Goal: Task Accomplishment & Management: Complete application form

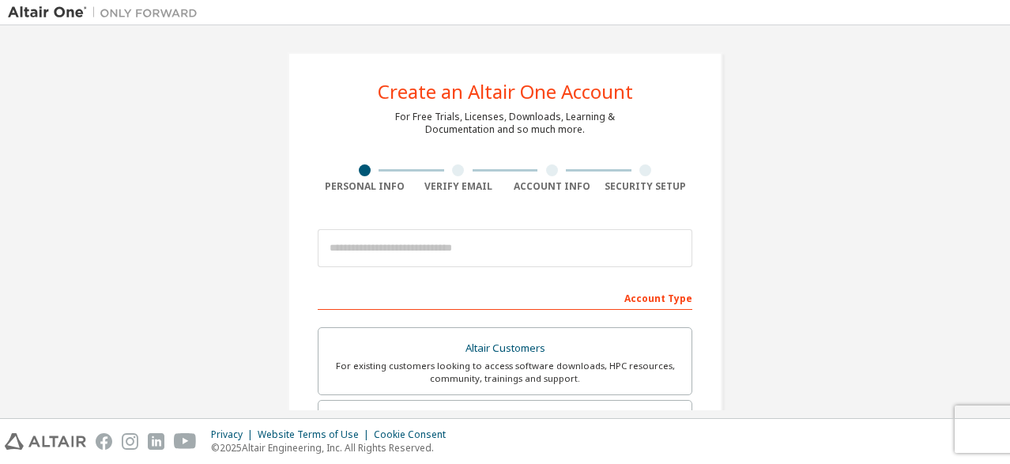
scroll to position [237, 0]
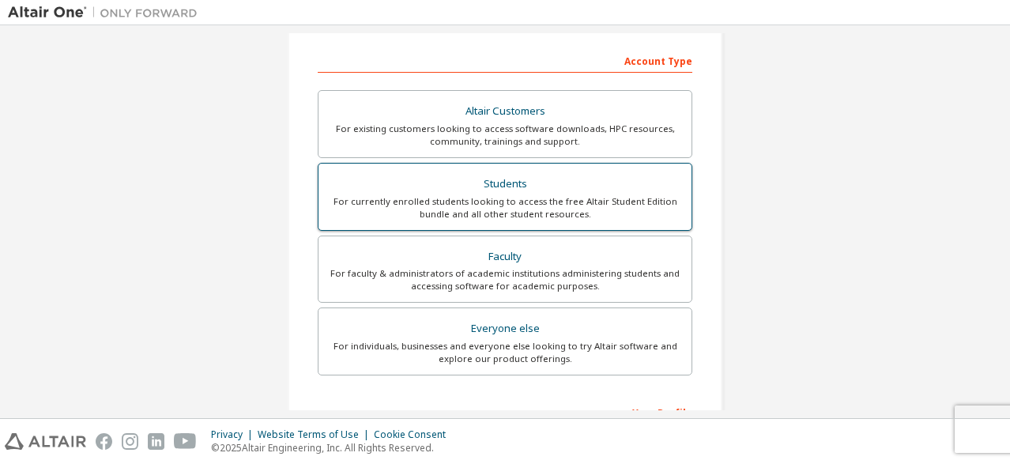
click at [507, 177] on div "Students" at bounding box center [505, 184] width 354 height 22
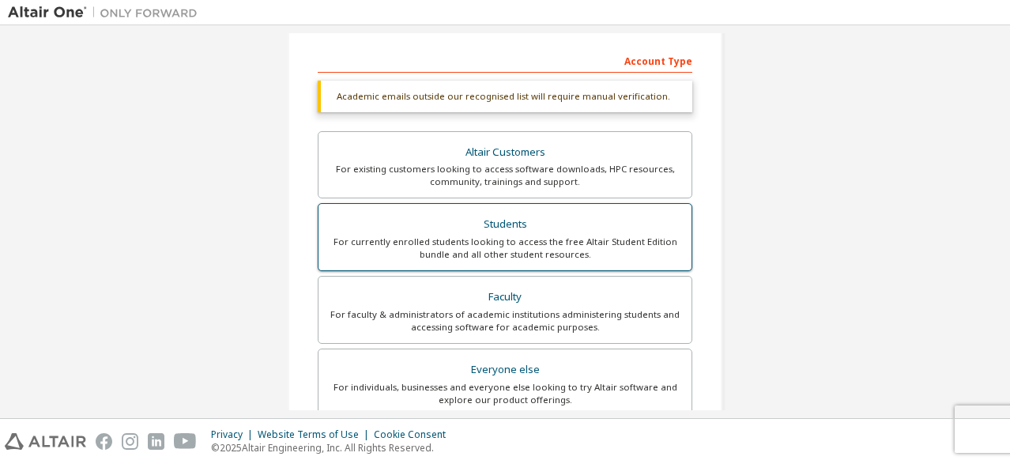
scroll to position [496, 0]
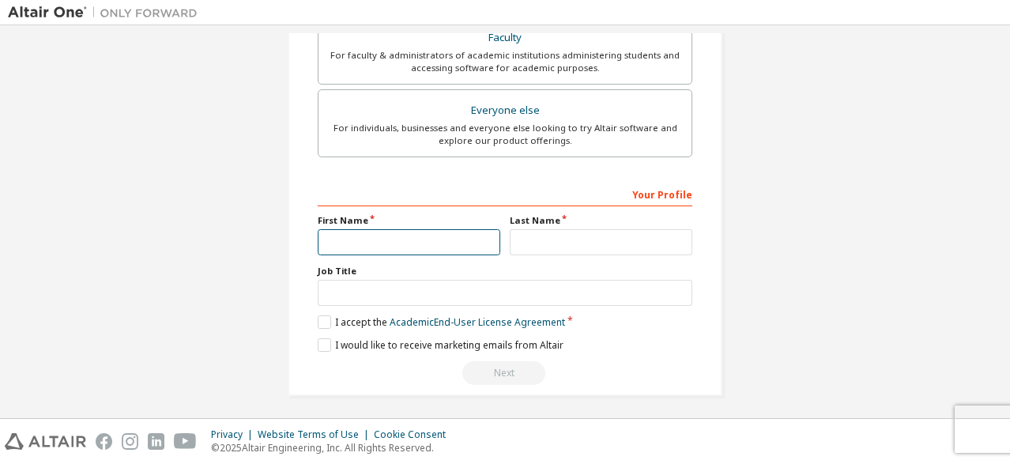
click at [431, 237] on input "text" at bounding box center [409, 242] width 183 height 26
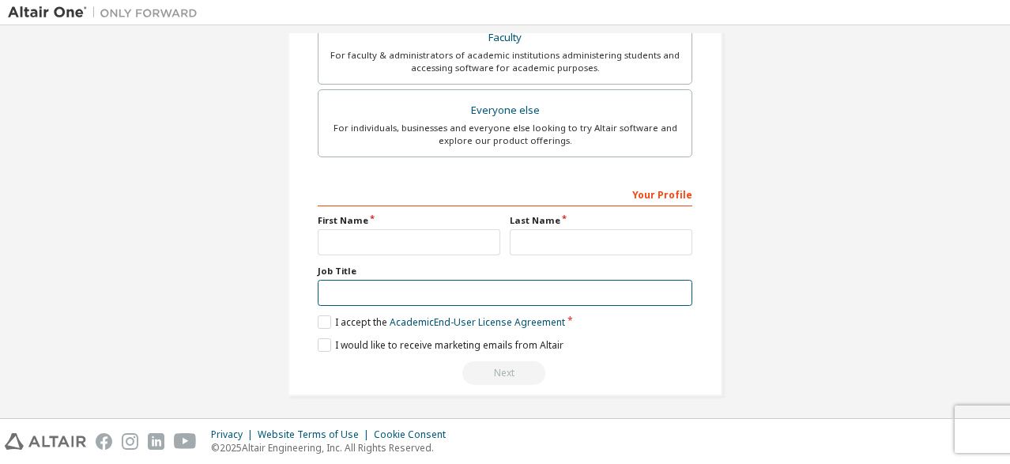
click at [409, 298] on input "text" at bounding box center [505, 293] width 375 height 26
type input "*******"
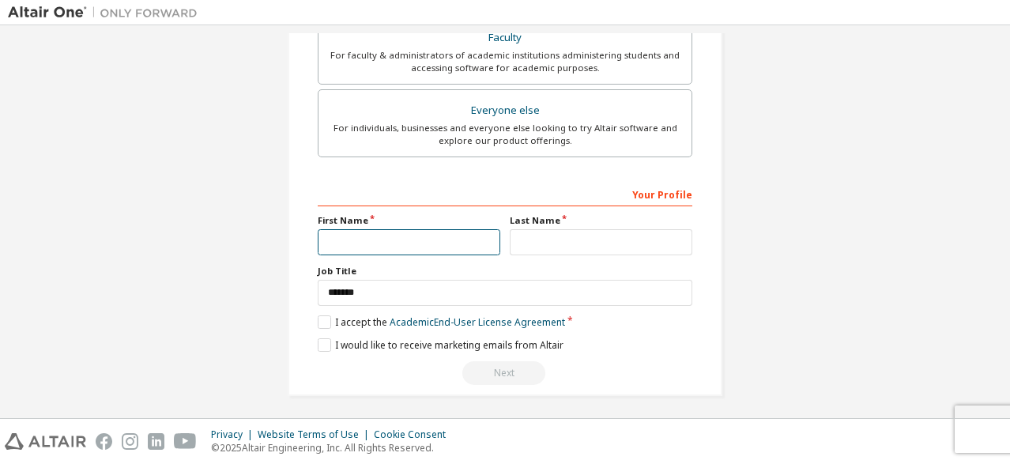
click at [375, 240] on input "text" at bounding box center [409, 242] width 183 height 26
type input "******"
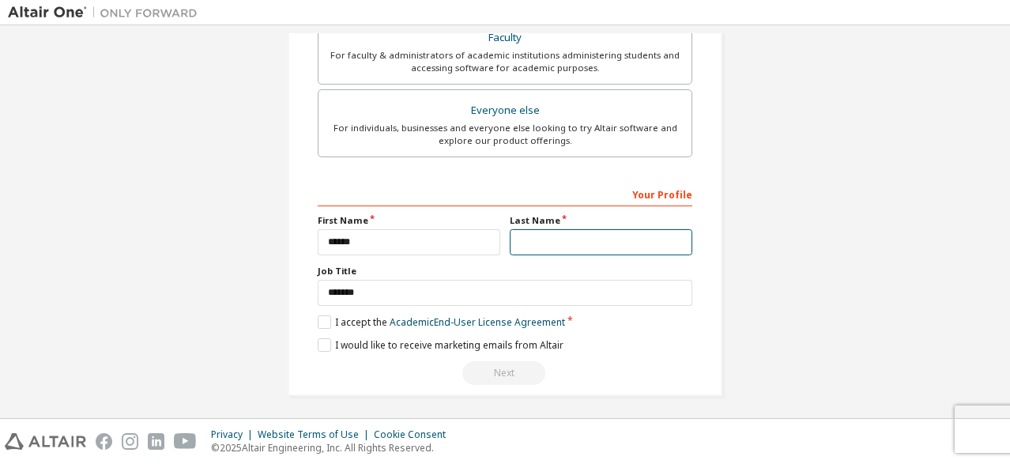
click at [653, 243] on input "text" at bounding box center [601, 242] width 183 height 26
type input "***"
click at [333, 318] on label "I accept the Academic End-User License Agreement" at bounding box center [441, 321] width 247 height 13
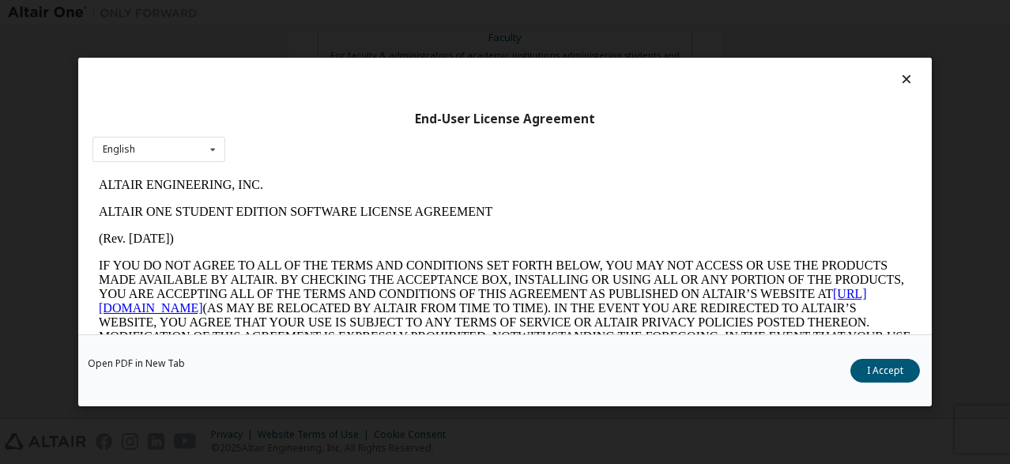
scroll to position [0, 0]
click at [878, 375] on button "I Accept" at bounding box center [885, 371] width 70 height 24
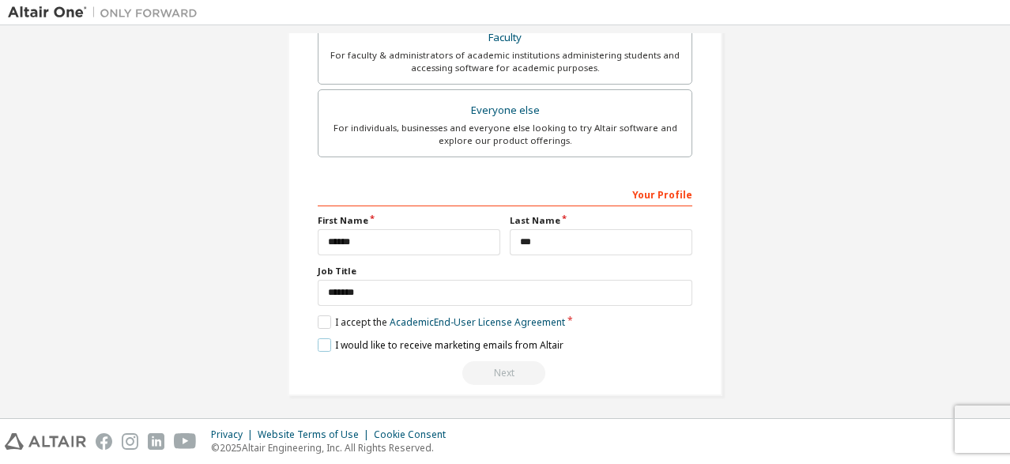
click at [321, 340] on label "I would like to receive marketing emails from Altair" at bounding box center [441, 344] width 246 height 13
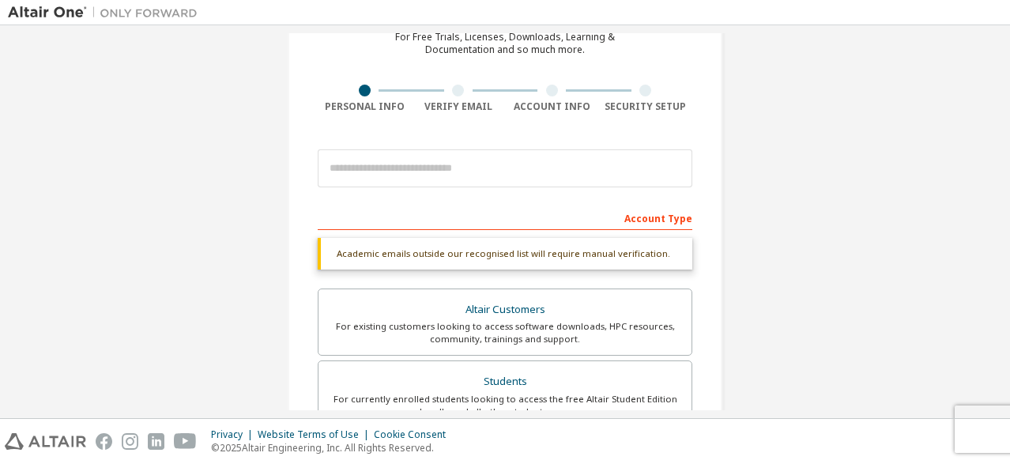
scroll to position [22, 0]
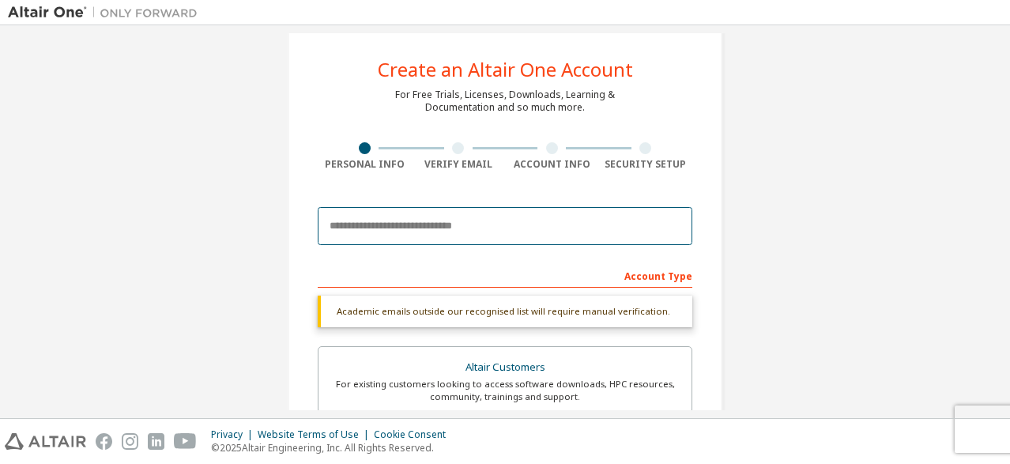
click at [480, 223] on input "email" at bounding box center [505, 226] width 375 height 38
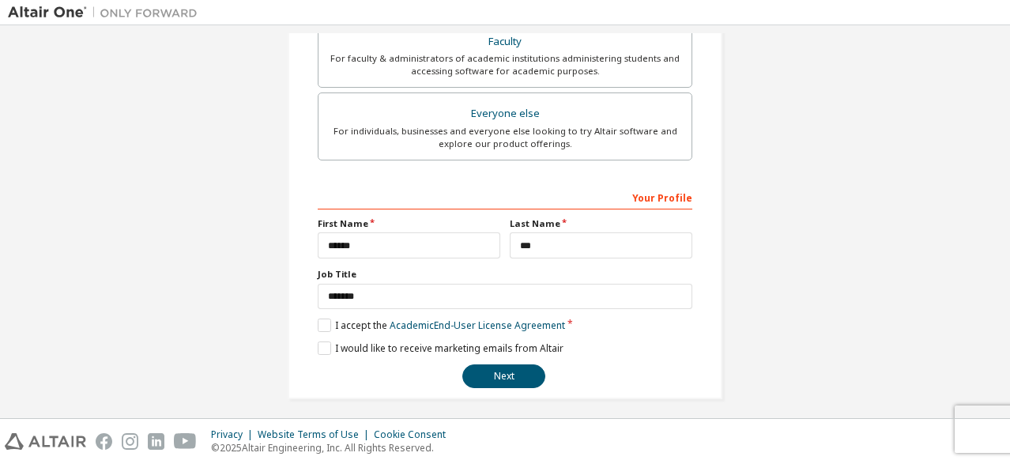
scroll to position [455, 0]
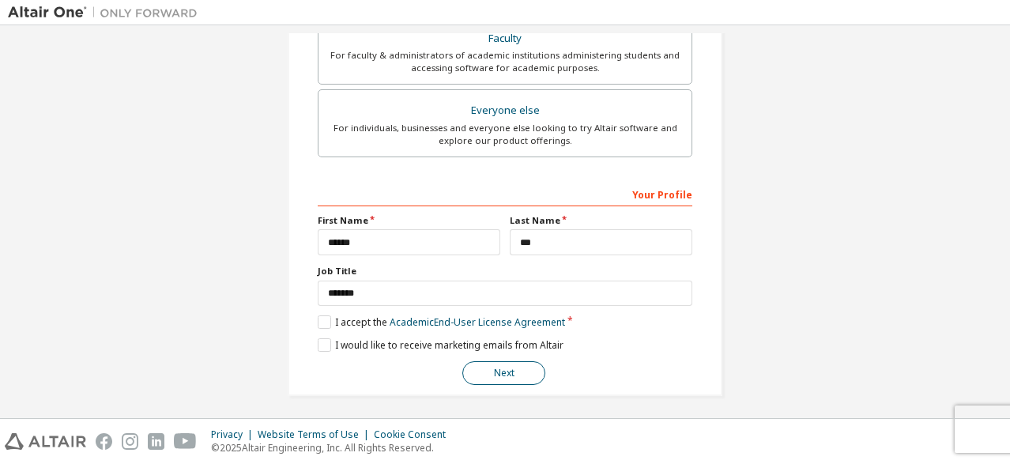
click at [497, 370] on button "Next" at bounding box center [503, 373] width 83 height 24
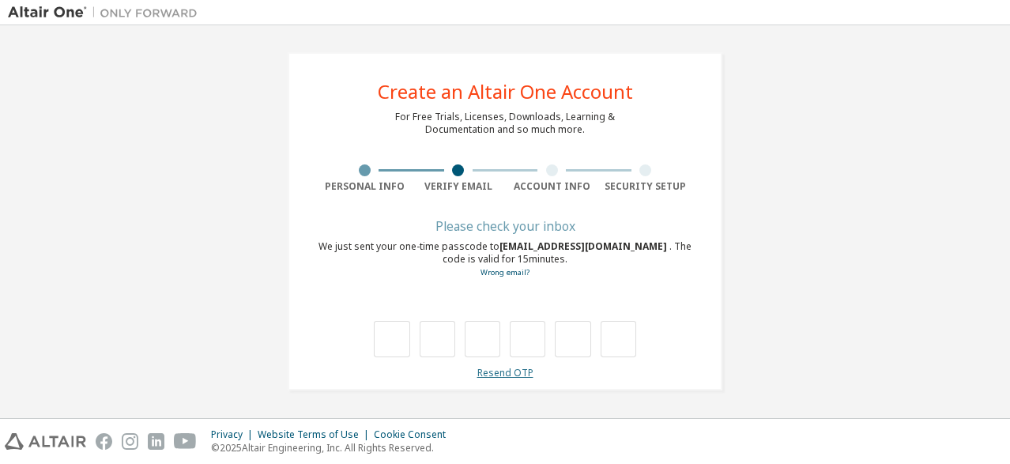
click at [491, 369] on link "Resend OTP" at bounding box center [505, 372] width 56 height 13
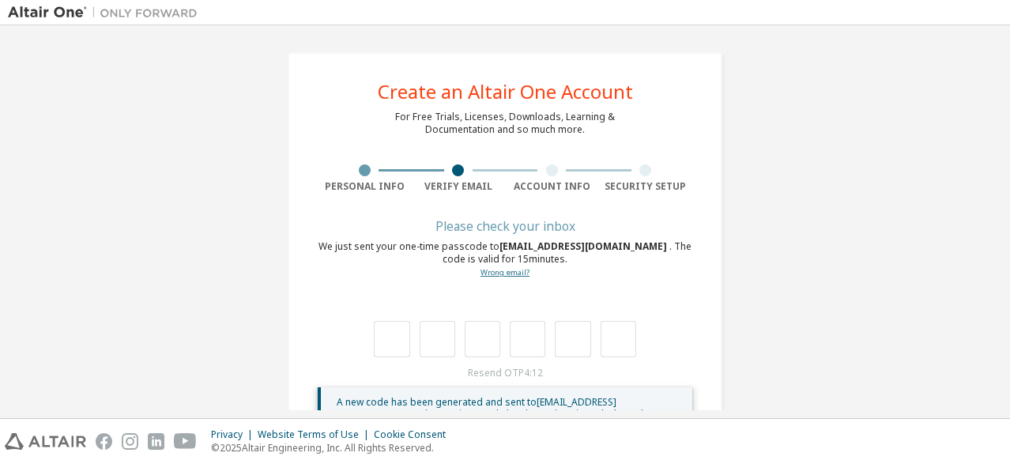
click at [504, 272] on link "Wrong email?" at bounding box center [505, 272] width 49 height 10
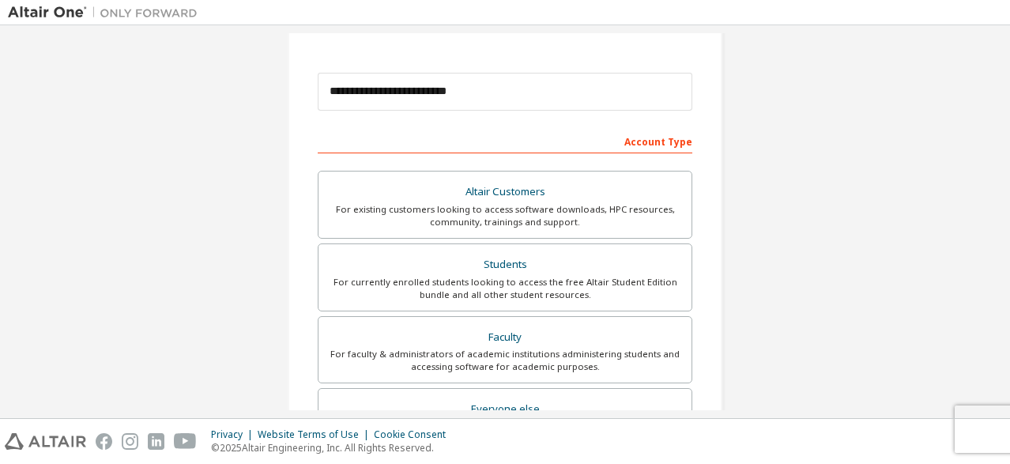
scroll to position [158, 0]
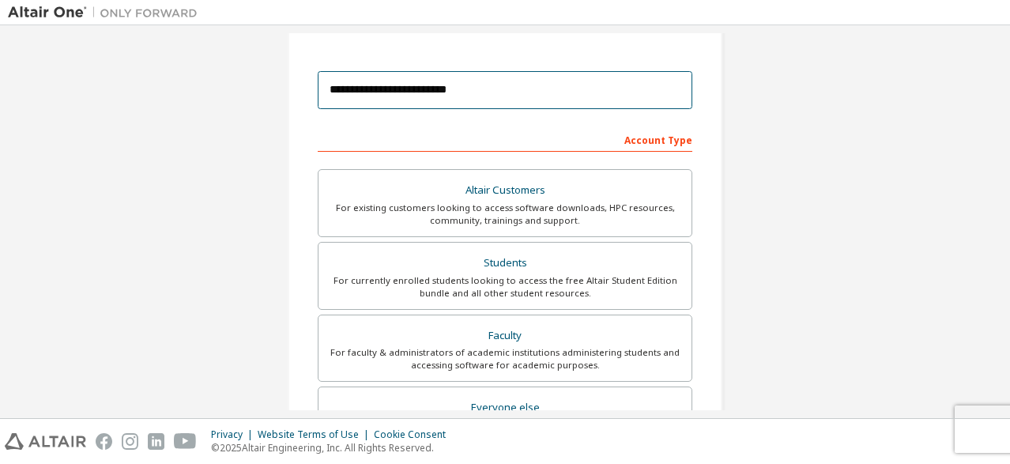
drag, startPoint x: 480, startPoint y: 86, endPoint x: 305, endPoint y: 96, distance: 175.0
click at [305, 96] on div "**********" at bounding box center [505, 293] width 435 height 799
type input "**********"
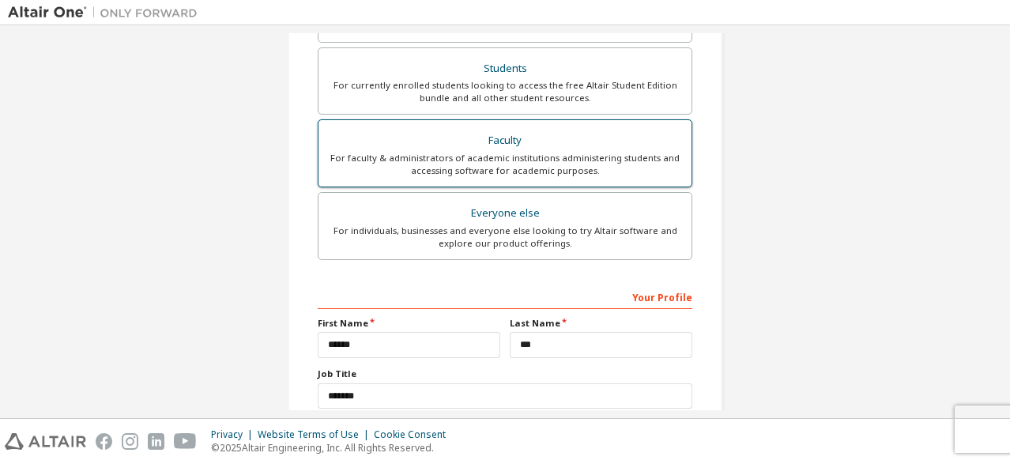
scroll to position [431, 0]
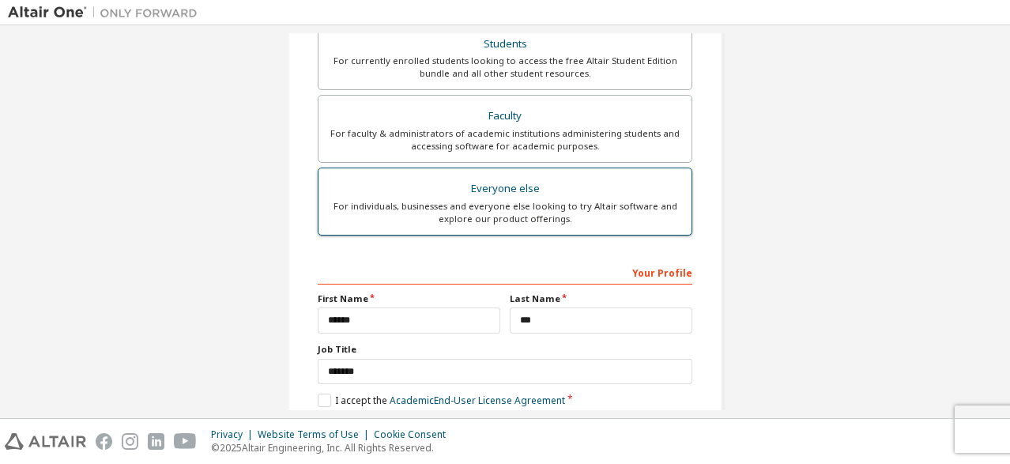
click at [510, 183] on div "Everyone else" at bounding box center [505, 189] width 354 height 22
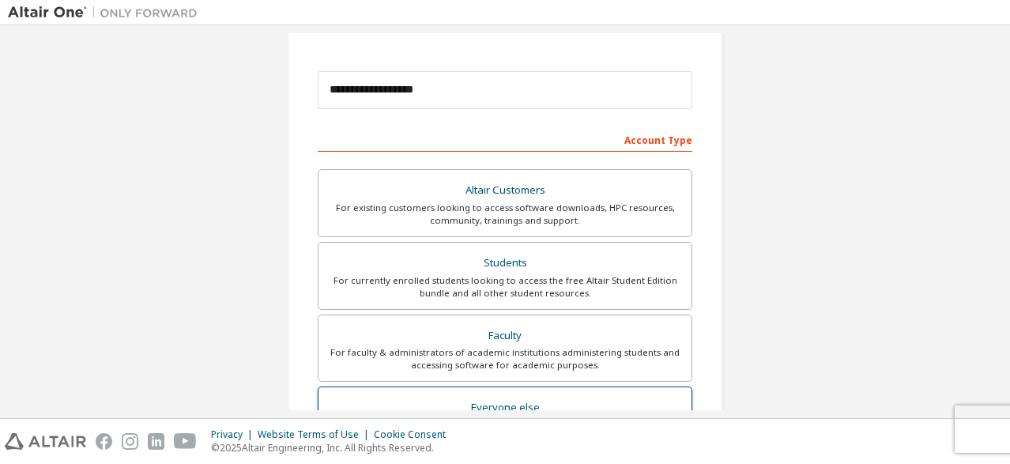
scroll to position [455, 0]
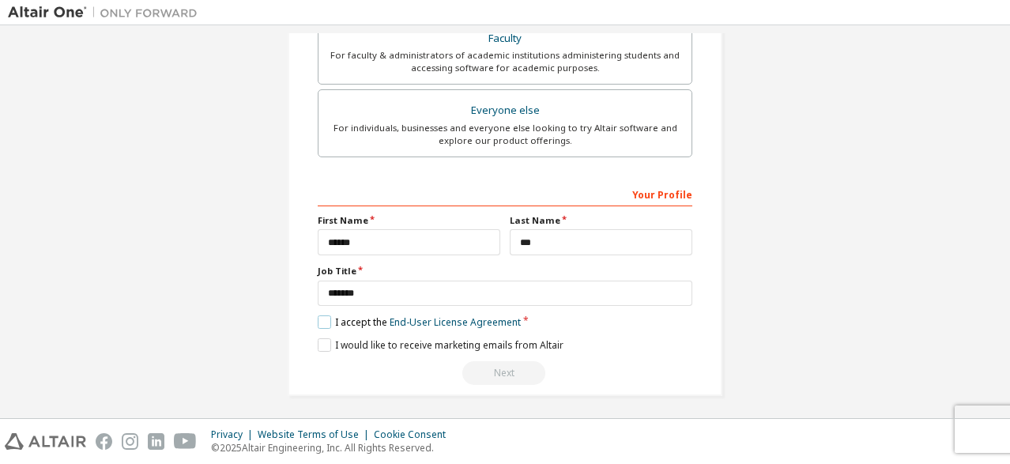
click at [323, 319] on label "I accept the End-User License Agreement" at bounding box center [419, 321] width 203 height 13
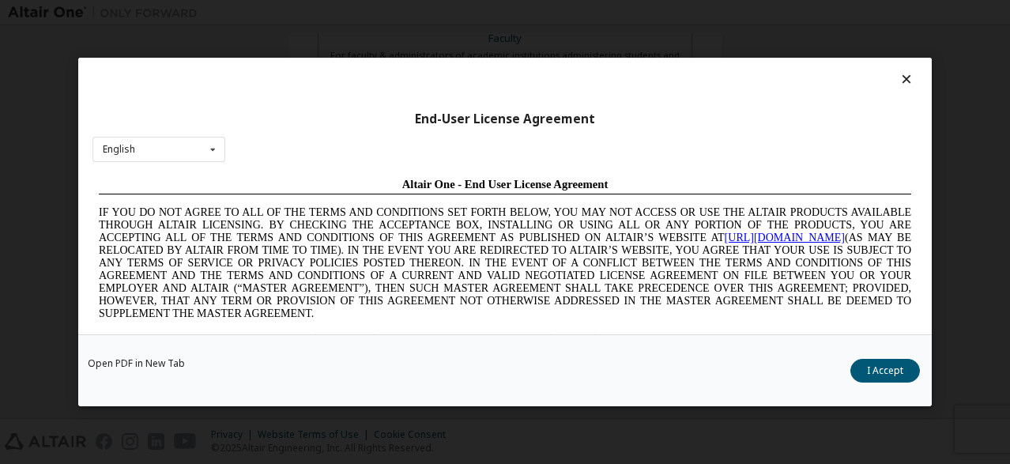
scroll to position [0, 0]
click at [913, 373] on button "I Accept" at bounding box center [885, 371] width 70 height 24
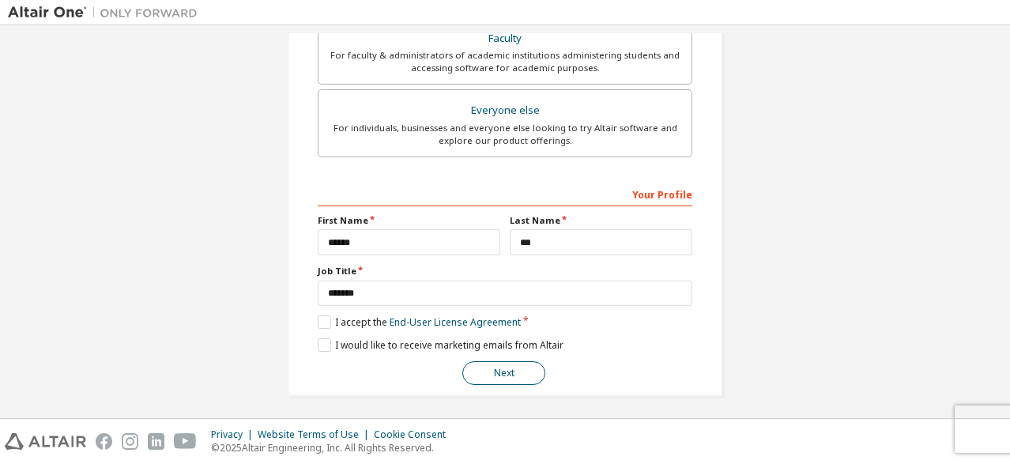
click at [493, 370] on button "Next" at bounding box center [503, 373] width 83 height 24
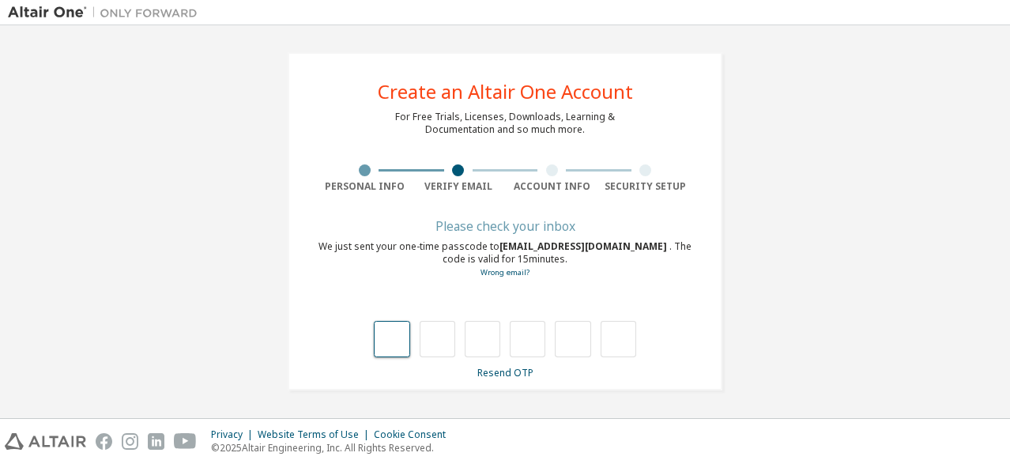
click at [392, 341] on input "text" at bounding box center [392, 339] width 36 height 36
type input "*"
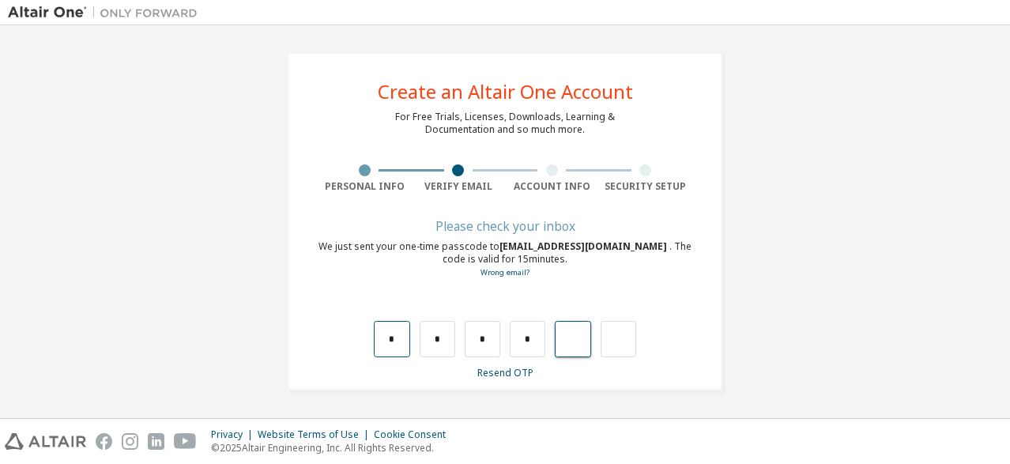
type input "*"
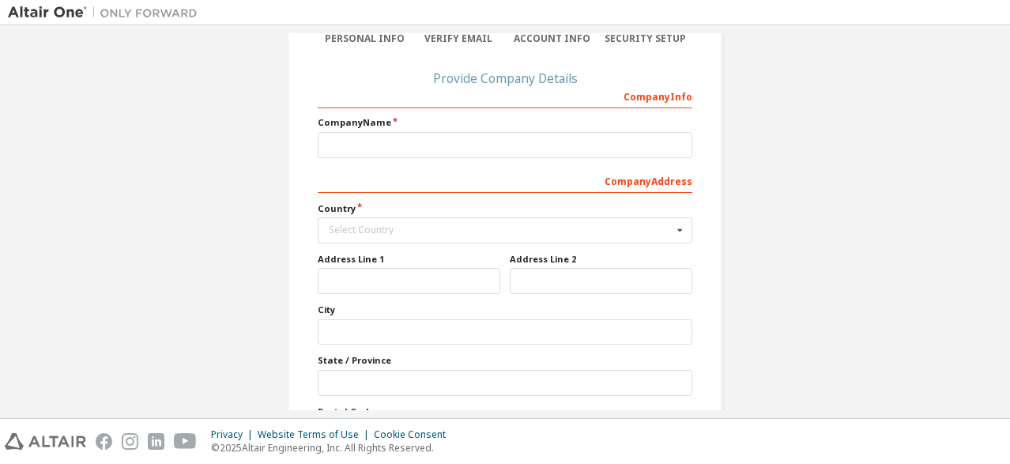
scroll to position [158, 0]
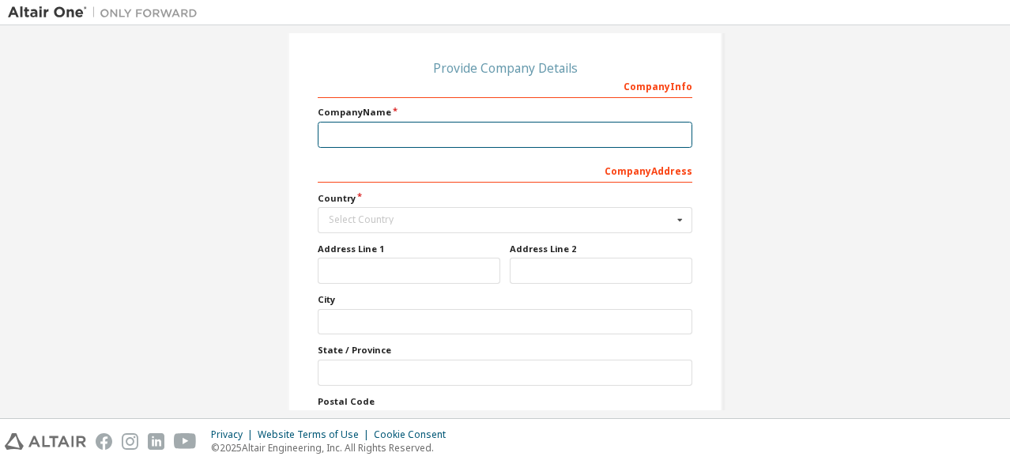
click at [511, 134] on input "text" at bounding box center [505, 135] width 375 height 26
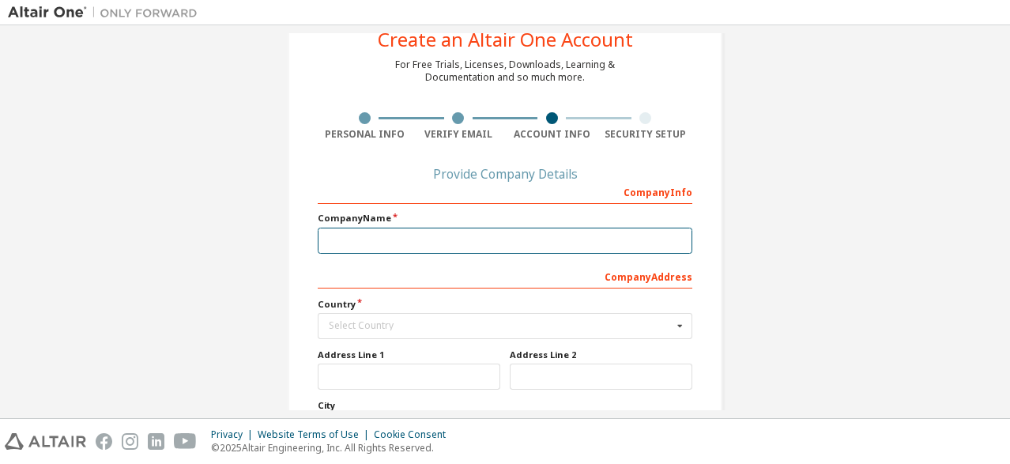
scroll to position [17, 0]
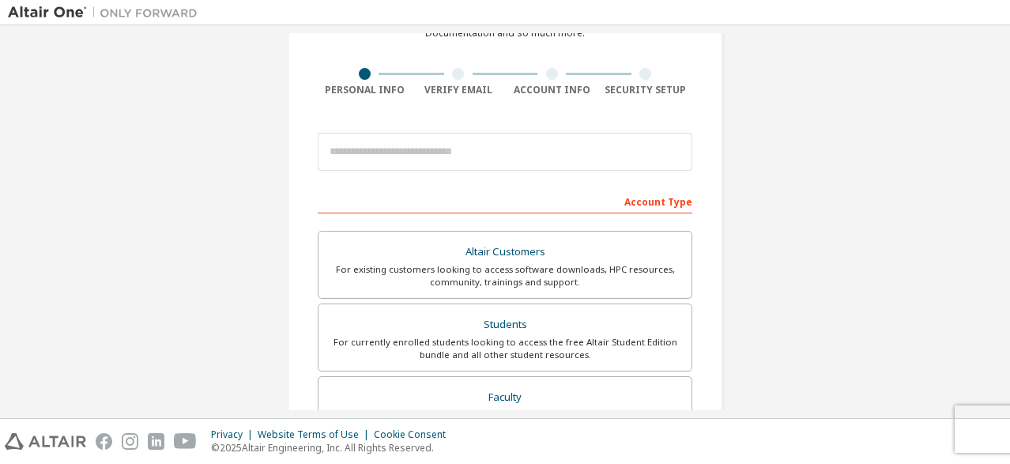
scroll to position [237, 0]
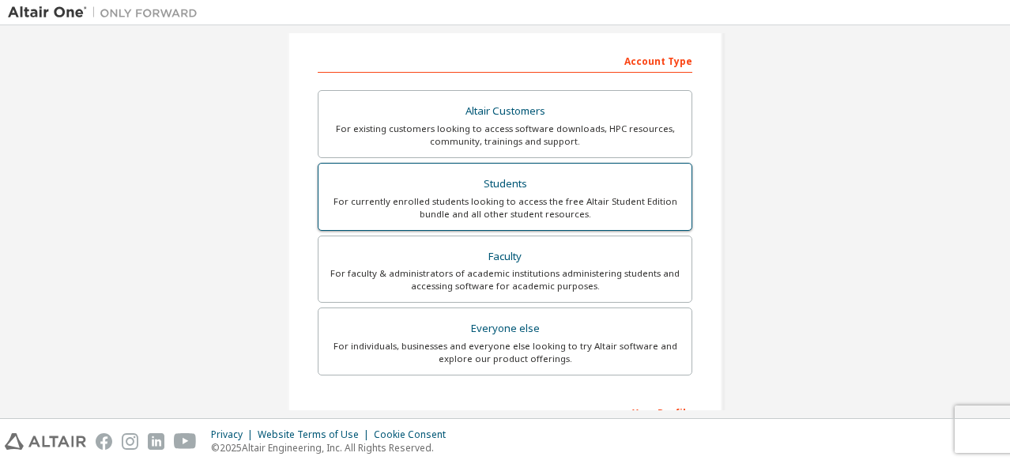
click at [503, 180] on div "Students" at bounding box center [505, 184] width 354 height 22
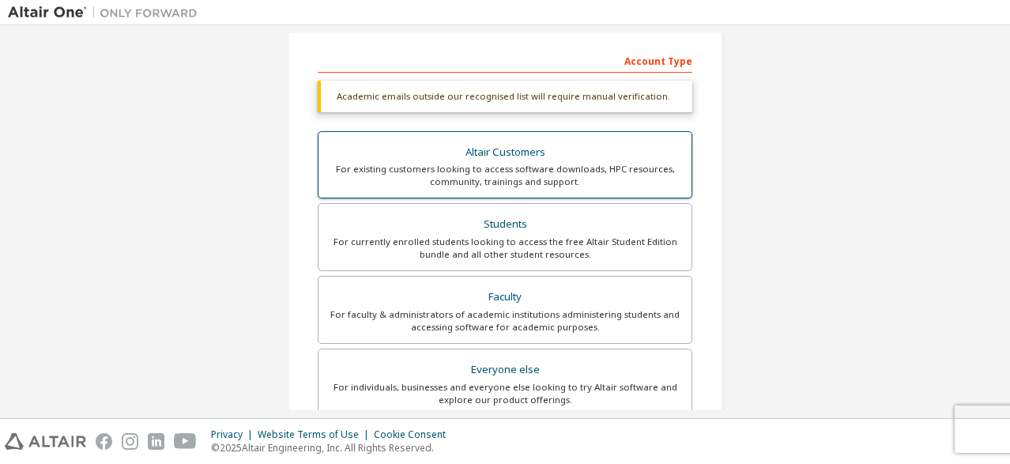
scroll to position [79, 0]
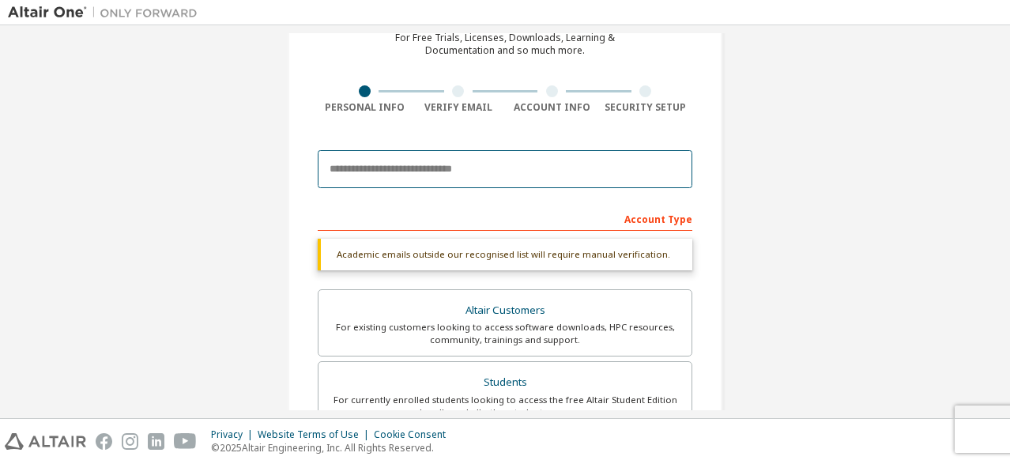
click at [442, 167] on input "email" at bounding box center [505, 169] width 375 height 38
type input "**********"
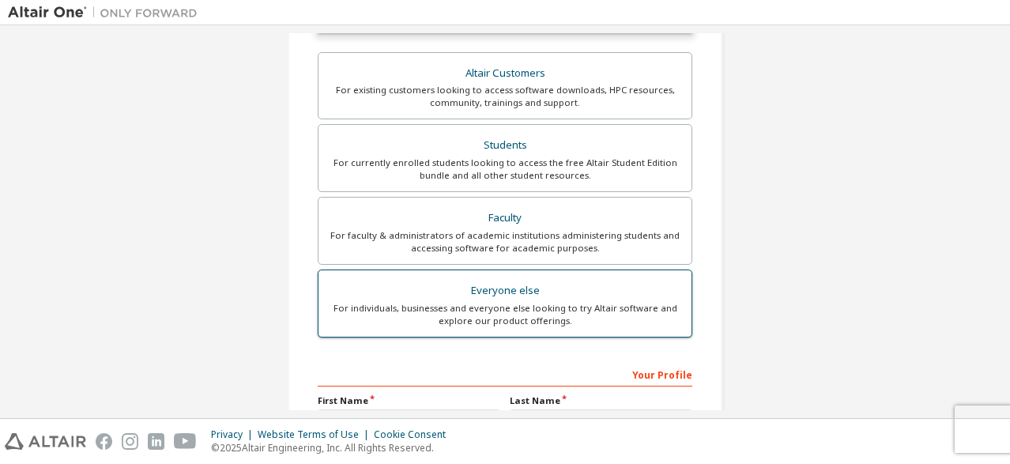
scroll to position [474, 0]
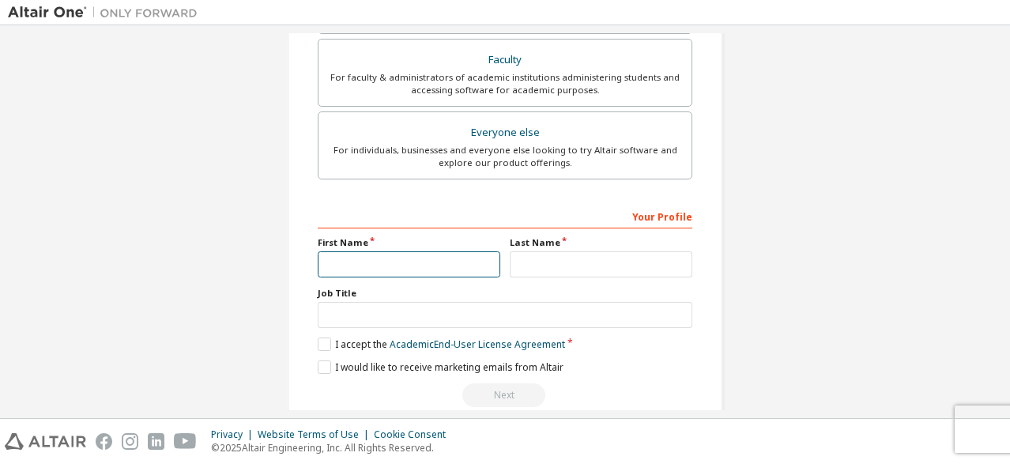
click at [379, 255] on input "text" at bounding box center [409, 264] width 183 height 26
type input "******"
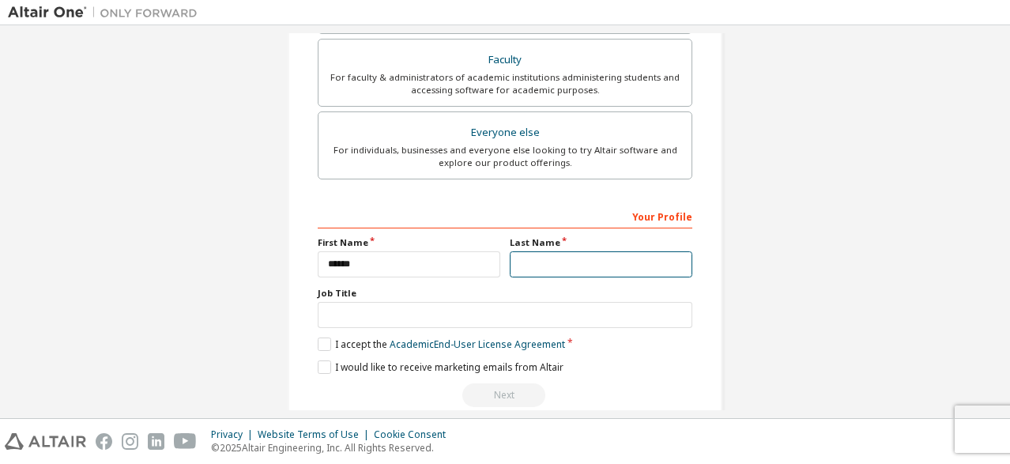
drag, startPoint x: 530, startPoint y: 262, endPoint x: 543, endPoint y: 267, distance: 13.5
click at [530, 262] on input "text" at bounding box center [601, 264] width 183 height 26
type input "***"
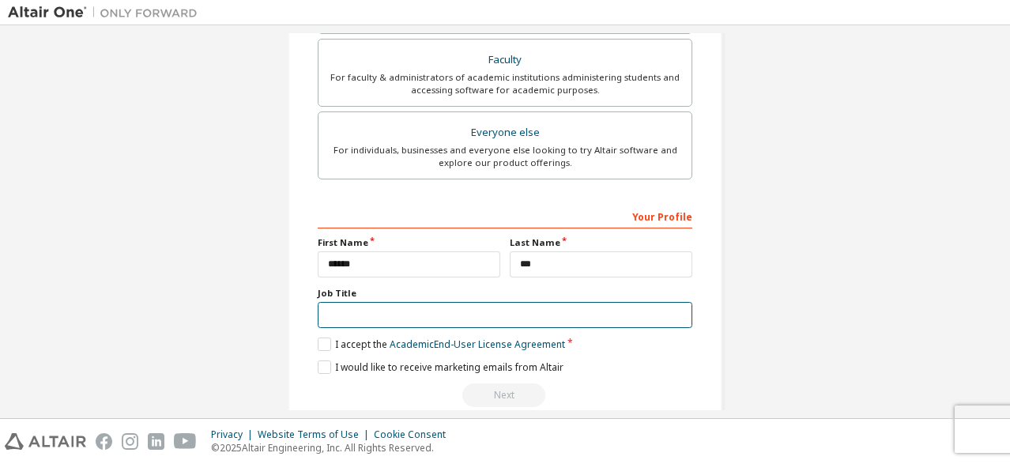
click at [428, 305] on input "text" at bounding box center [505, 315] width 375 height 26
type input "*******"
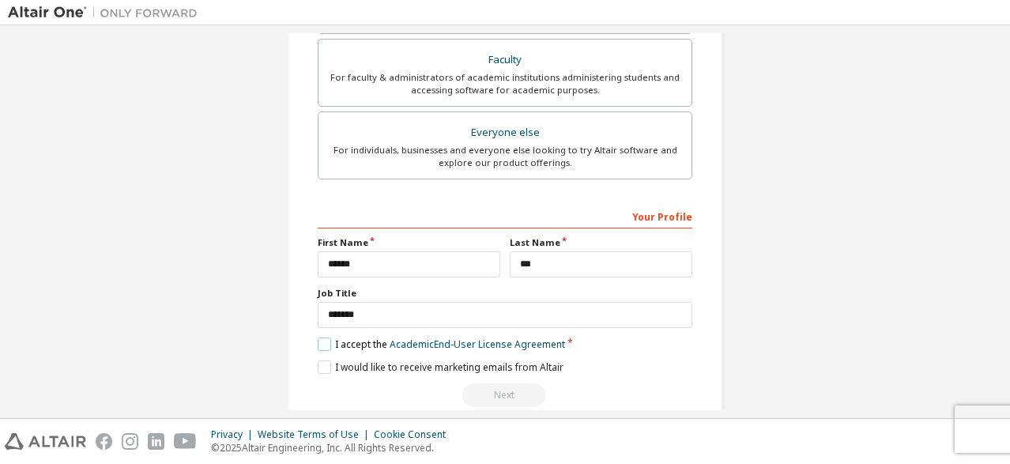
click at [337, 341] on label "I accept the Academic End-User License Agreement" at bounding box center [441, 343] width 247 height 13
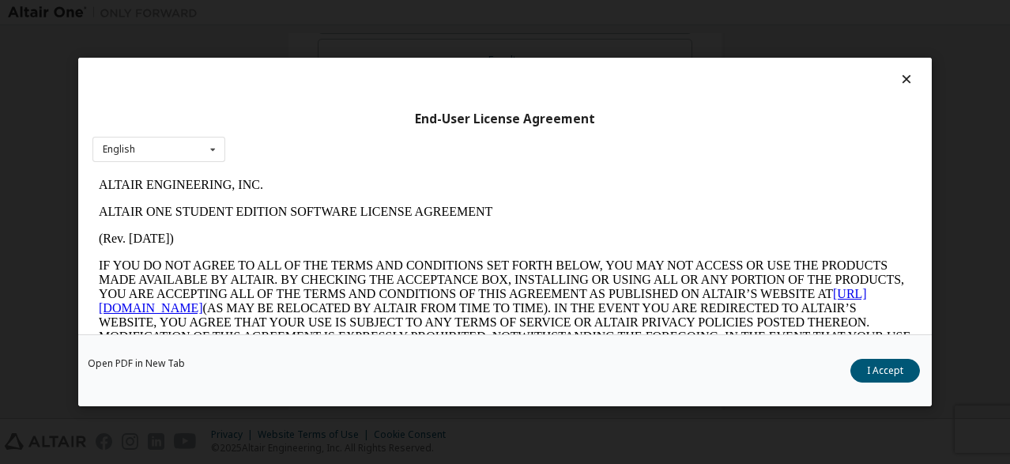
scroll to position [433, 0]
click at [856, 360] on div "Open PDF in New Tab I Accept" at bounding box center [505, 370] width 854 height 72
click at [900, 364] on button "I Accept" at bounding box center [885, 371] width 70 height 24
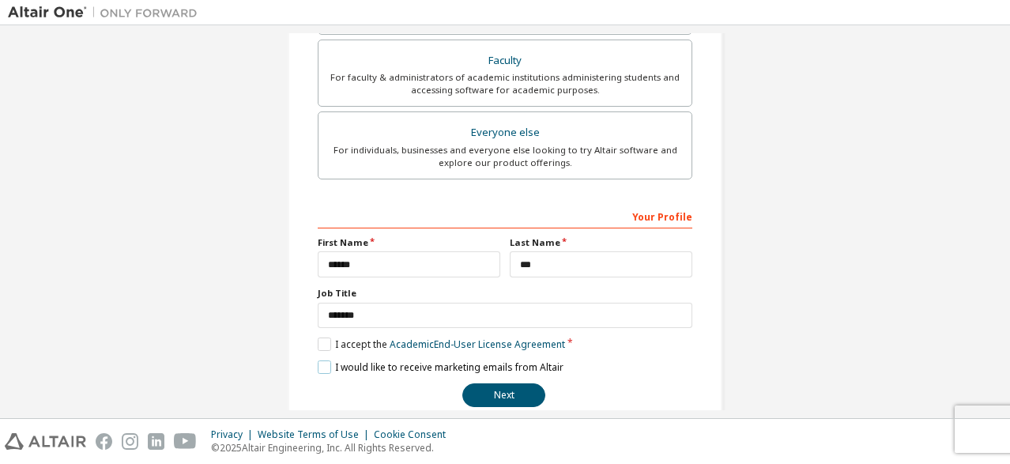
click at [321, 360] on label "I would like to receive marketing emails from Altair" at bounding box center [441, 366] width 246 height 13
click at [481, 394] on button "Next" at bounding box center [503, 395] width 83 height 24
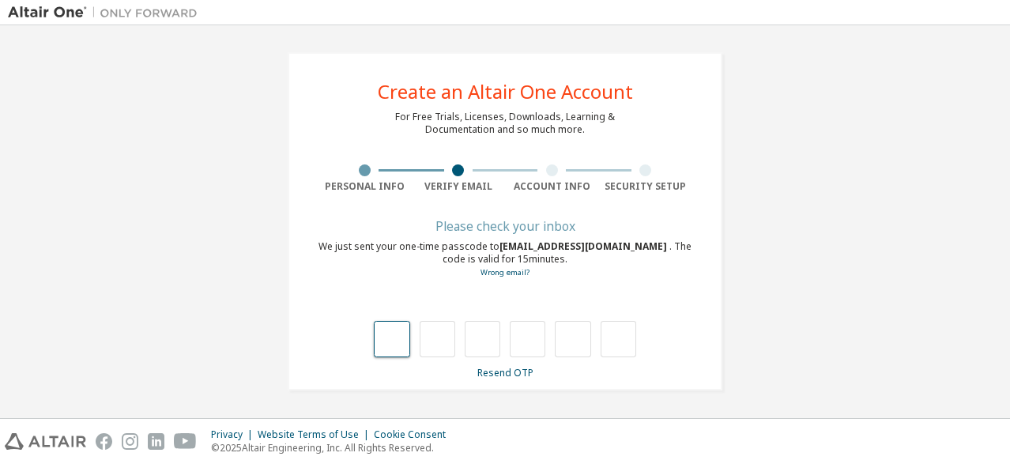
scroll to position [0, 0]
type input "*"
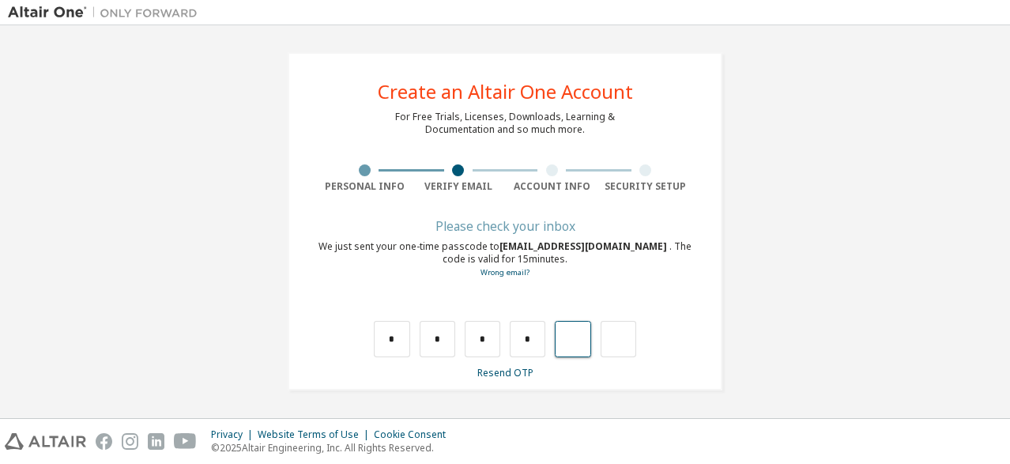
type input "*"
